Goal: Consume media (video, audio): Consume media (video, audio)

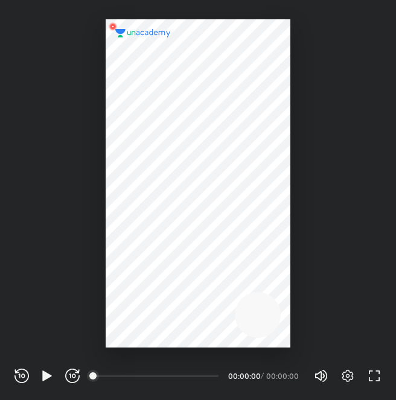
scroll to position [400, 396]
click at [45, 377] on icon "button" at bounding box center [46, 376] width 9 height 10
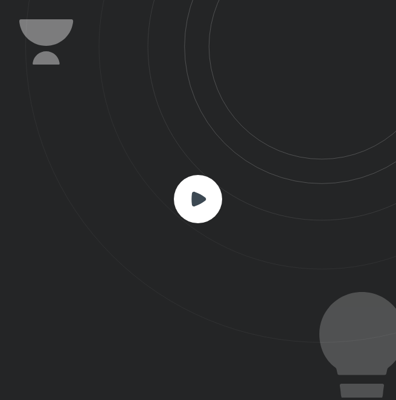
click at [198, 202] on icon at bounding box center [198, 198] width 14 height 14
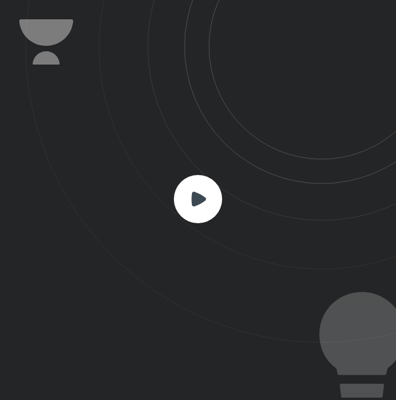
click at [198, 202] on icon at bounding box center [198, 198] width 14 height 14
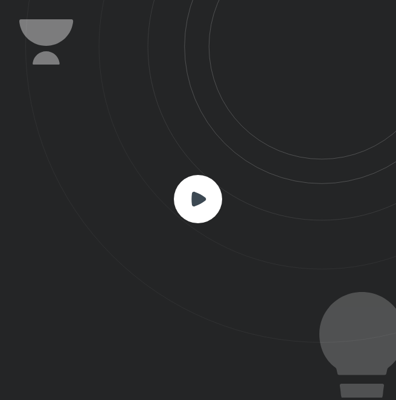
click at [198, 202] on icon at bounding box center [198, 198] width 14 height 14
